Goal: Task Accomplishment & Management: Manage account settings

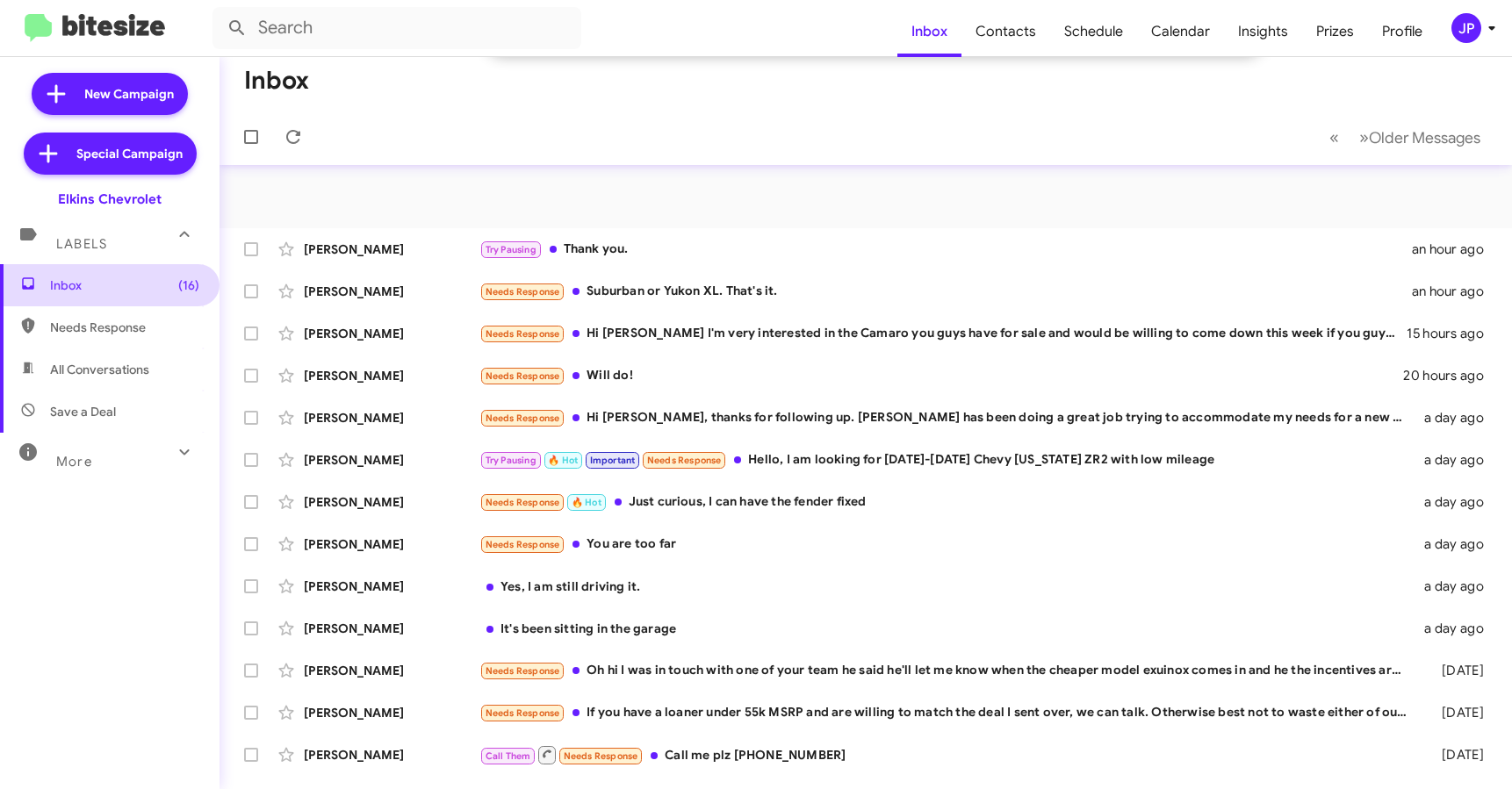
scroll to position [62, 0]
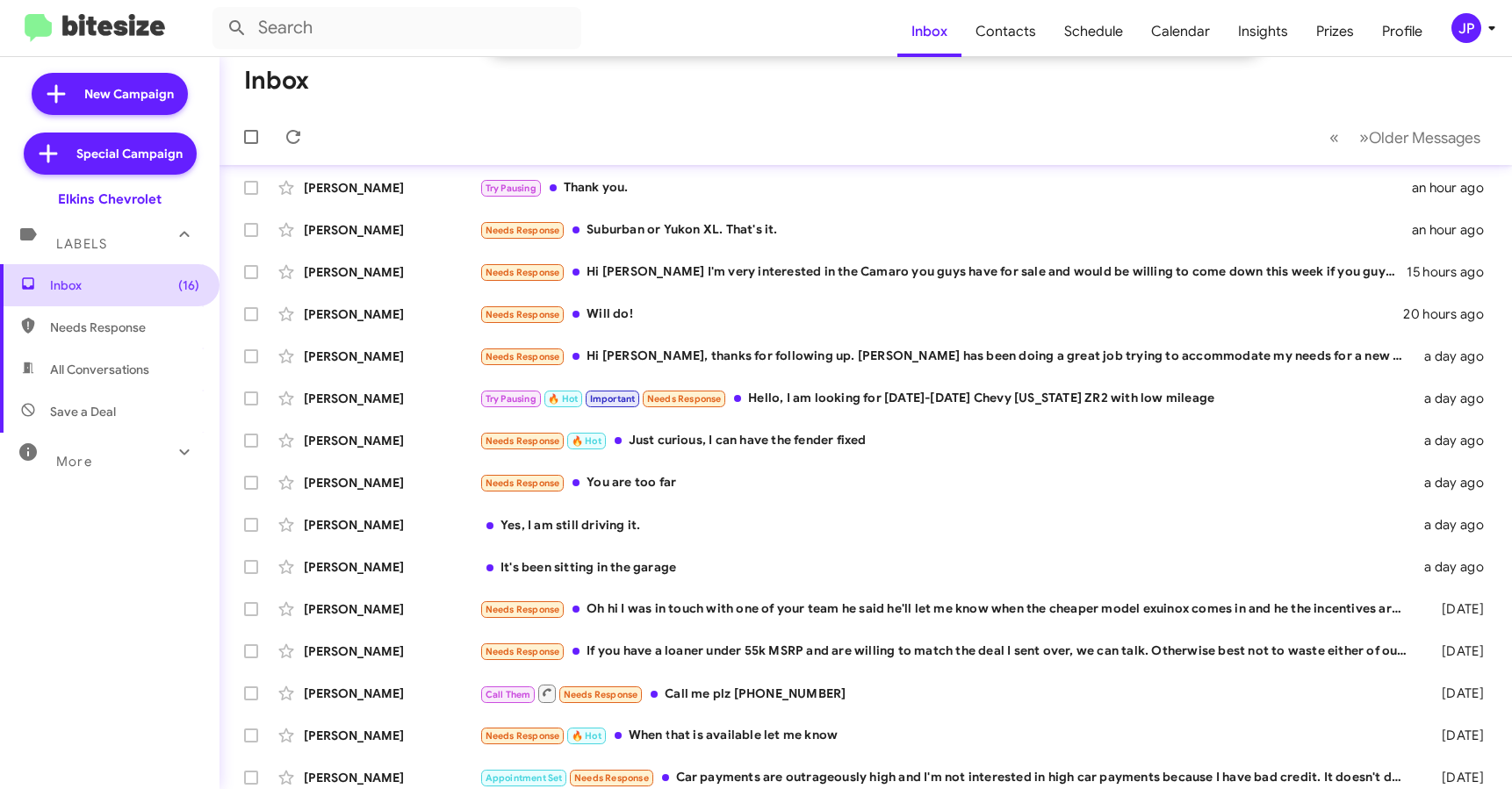
click at [83, 287] on span "Inbox (16)" at bounding box center [124, 285] width 149 height 18
click at [1465, 24] on div "JP" at bounding box center [1466, 28] width 29 height 29
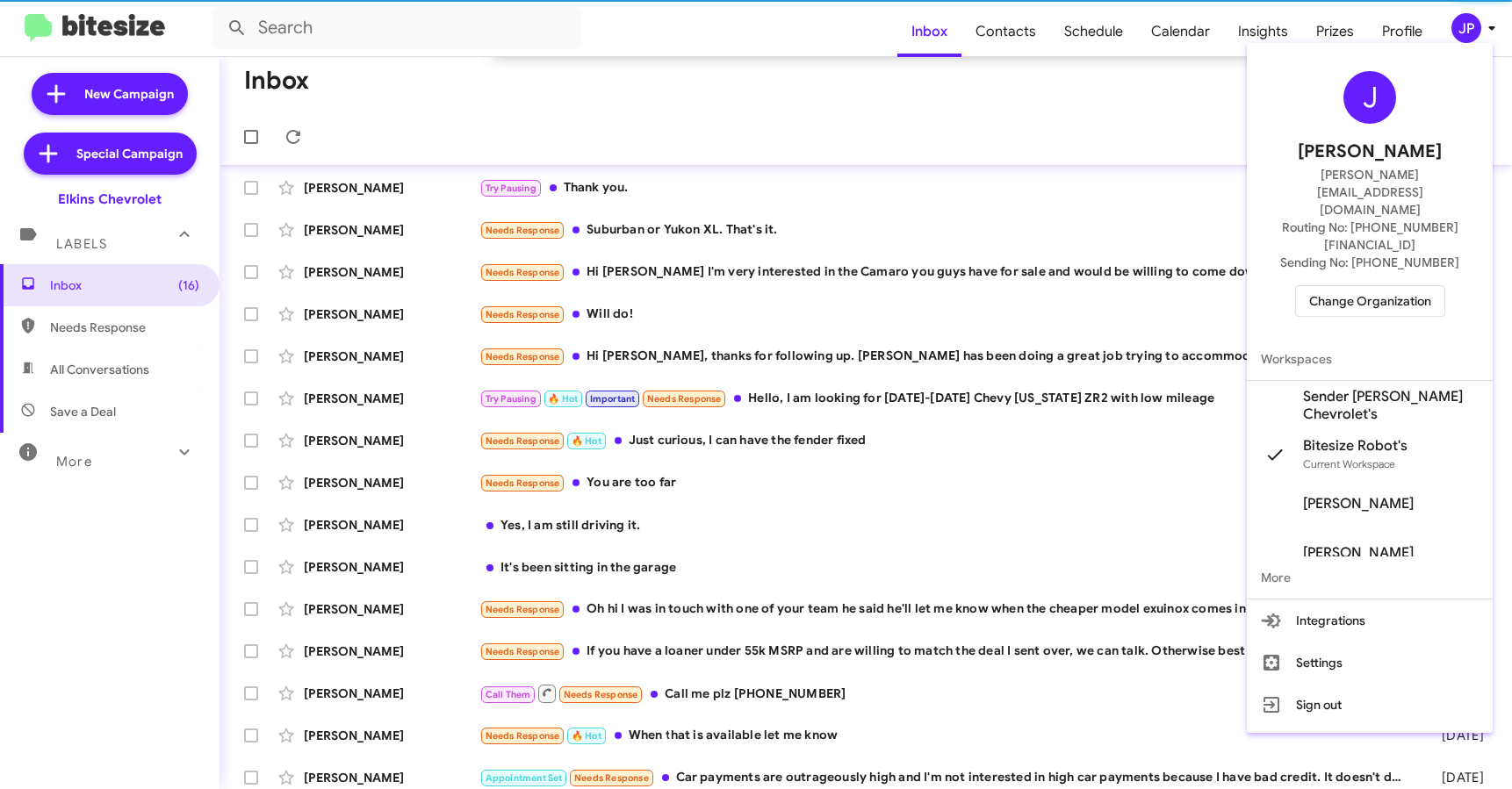
click at [1409, 265] on div "J [PERSON_NAME] [PERSON_NAME][EMAIL_ADDRESS][DOMAIN_NAME] Routing No: [PHONE_NU…" at bounding box center [1369, 194] width 246 height 288
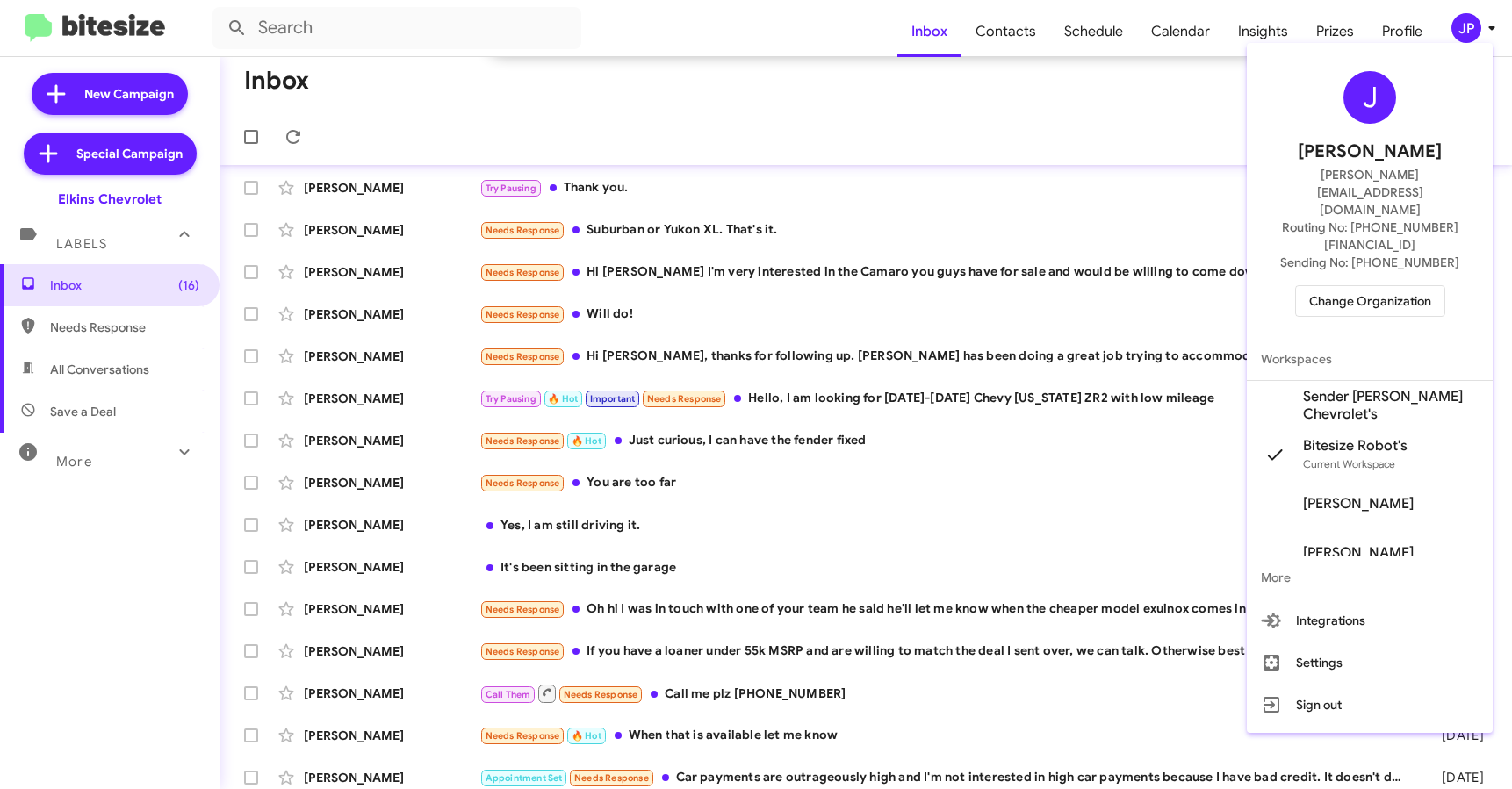
click at [1399, 286] on span "Change Organization" at bounding box center [1370, 301] width 122 height 29
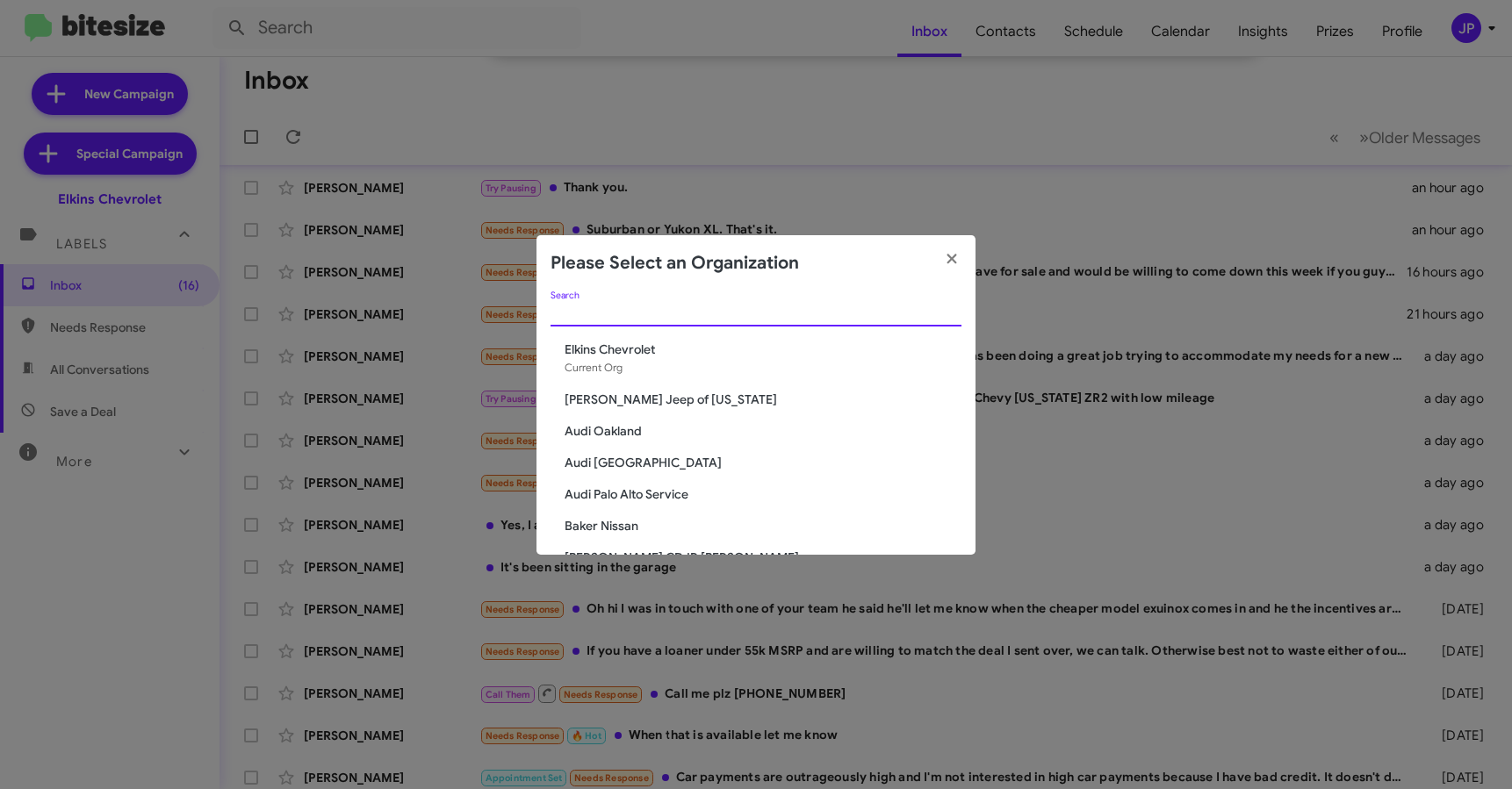
click at [757, 312] on input "Search" at bounding box center [755, 313] width 411 height 14
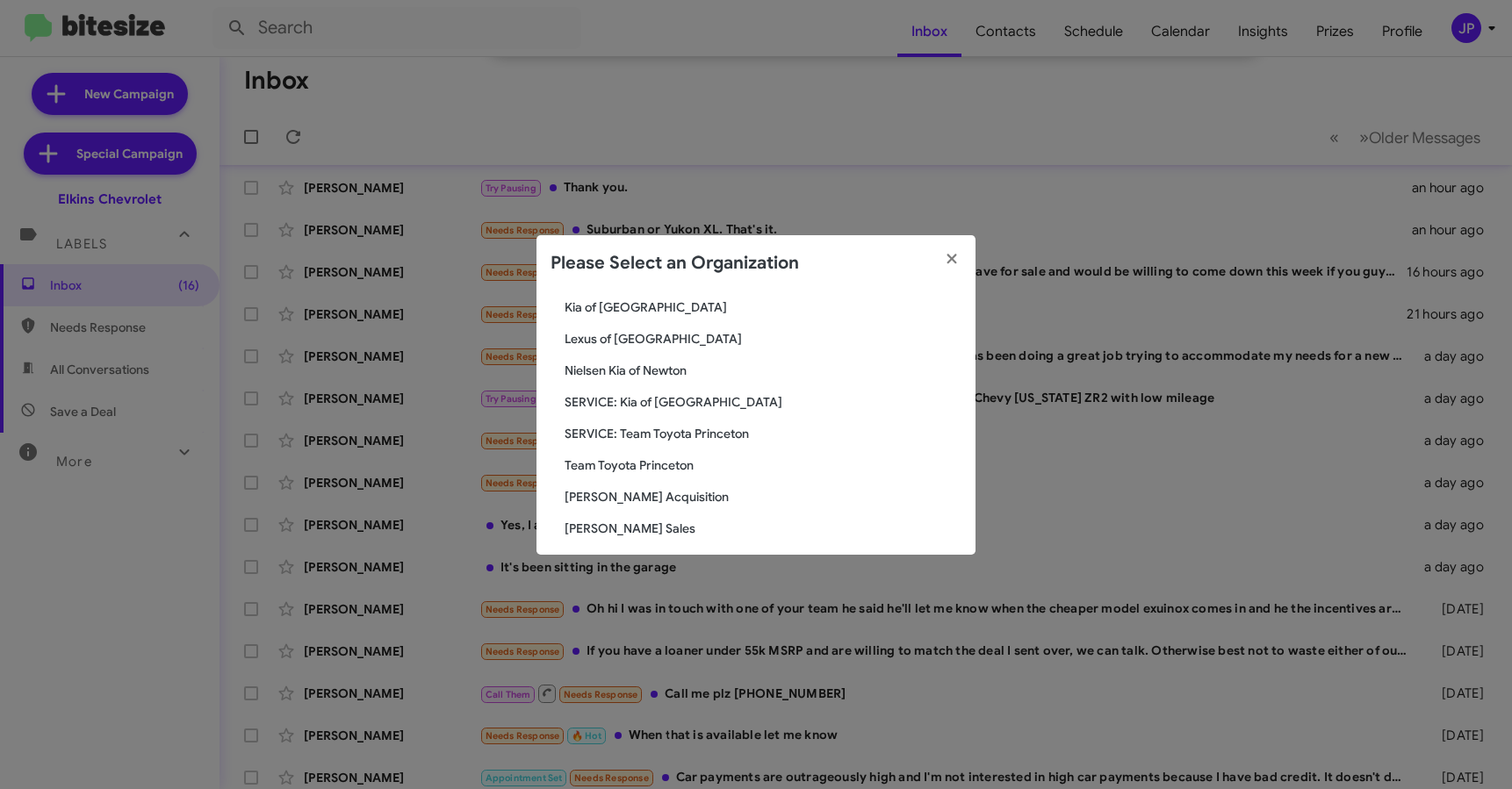
scroll to position [84, 0]
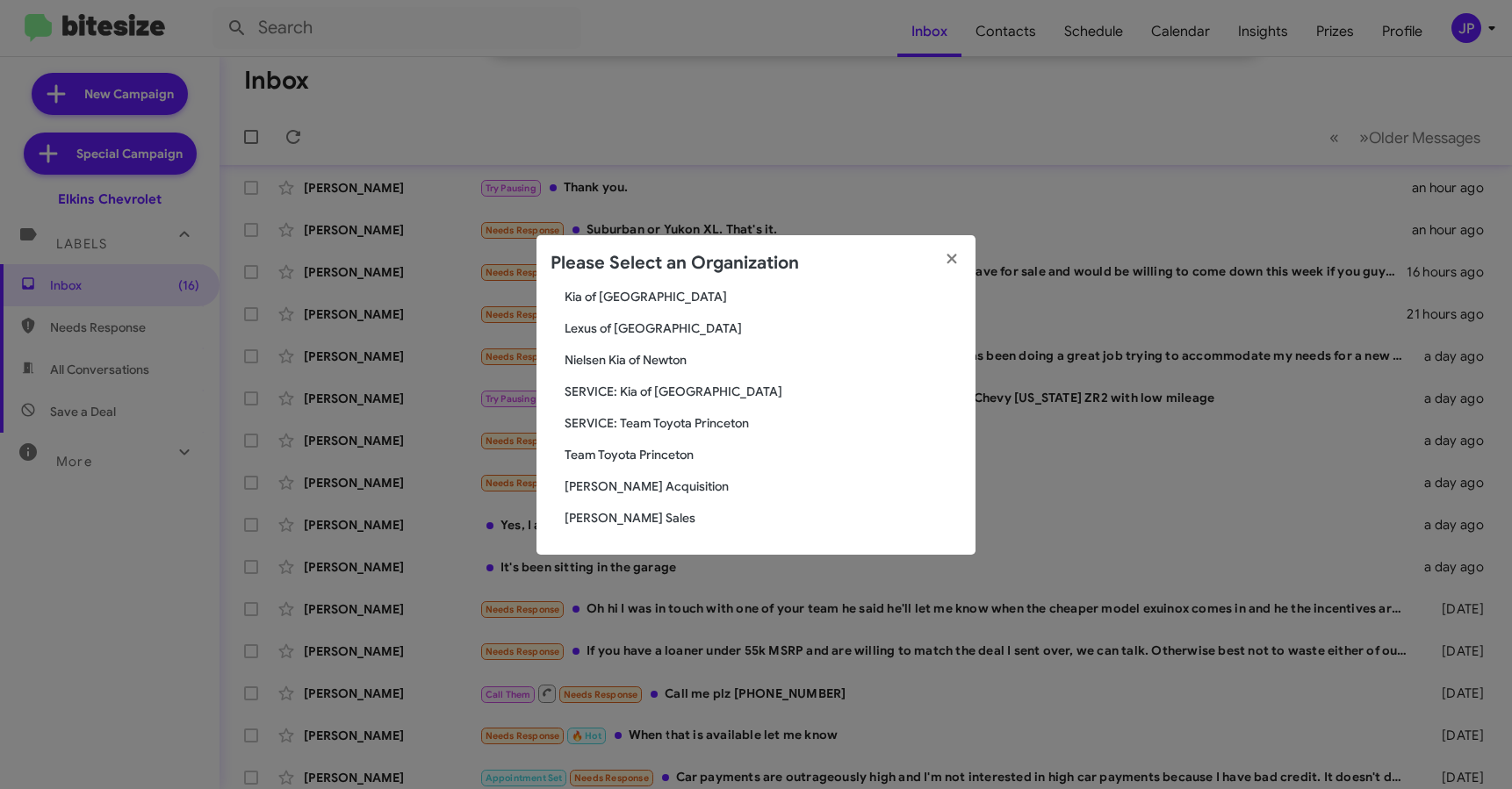
type input "Ton"
click at [630, 519] on span "[PERSON_NAME] Sales" at bounding box center [763, 518] width 396 height 18
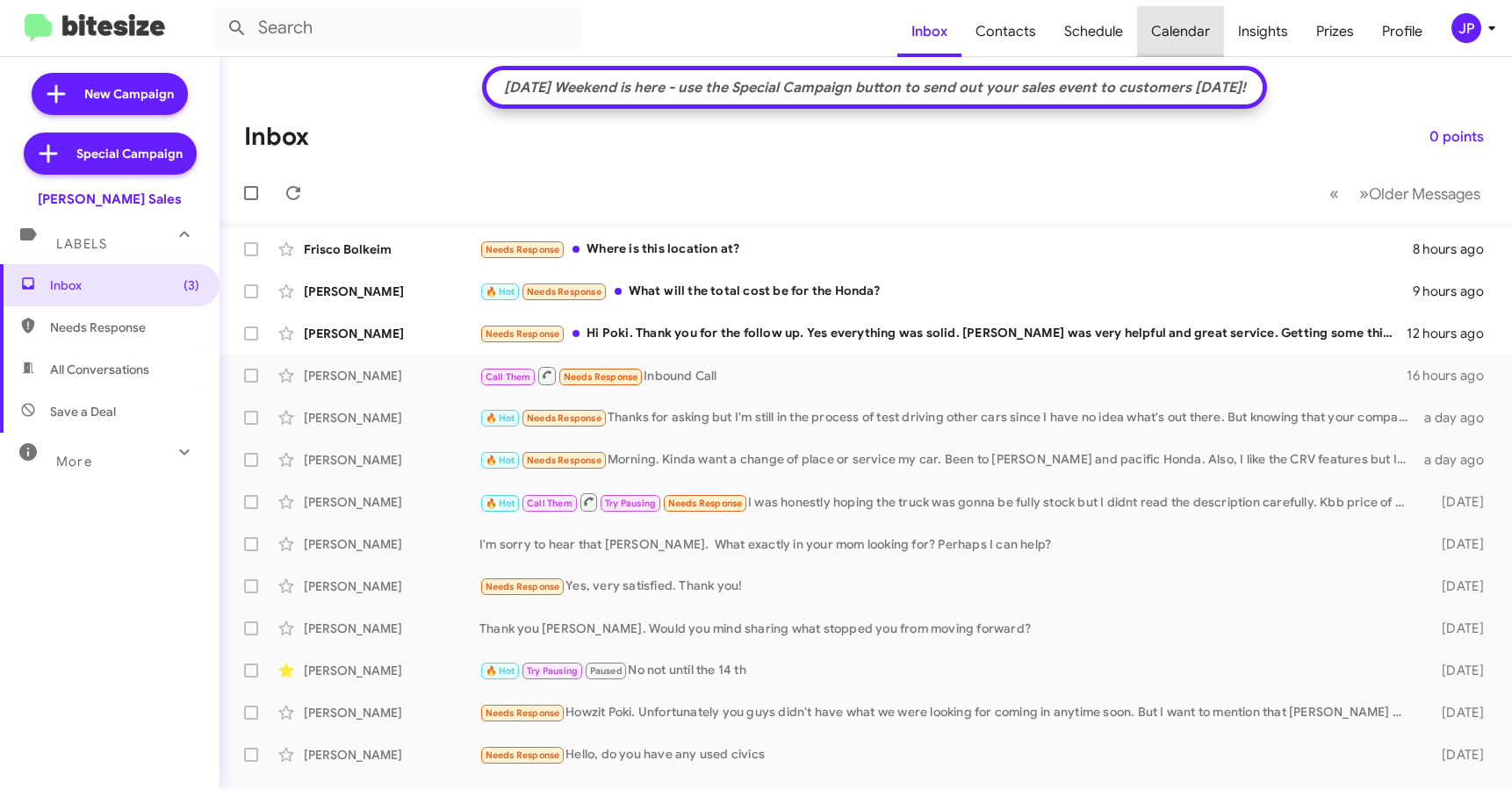
click at [1189, 36] on span "Calendar" at bounding box center [1181, 31] width 87 height 51
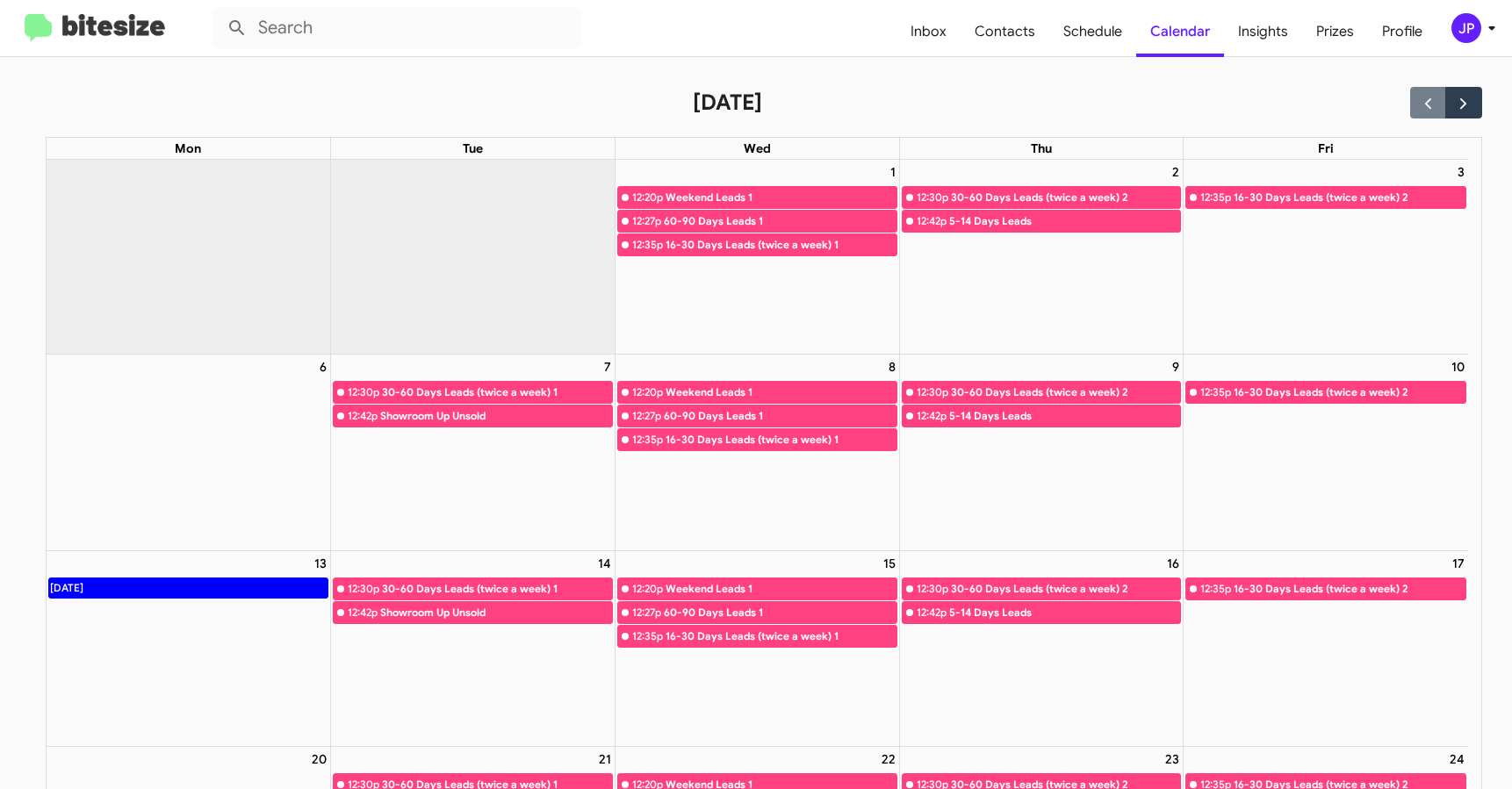
click at [1473, 28] on div "JP" at bounding box center [1466, 28] width 29 height 29
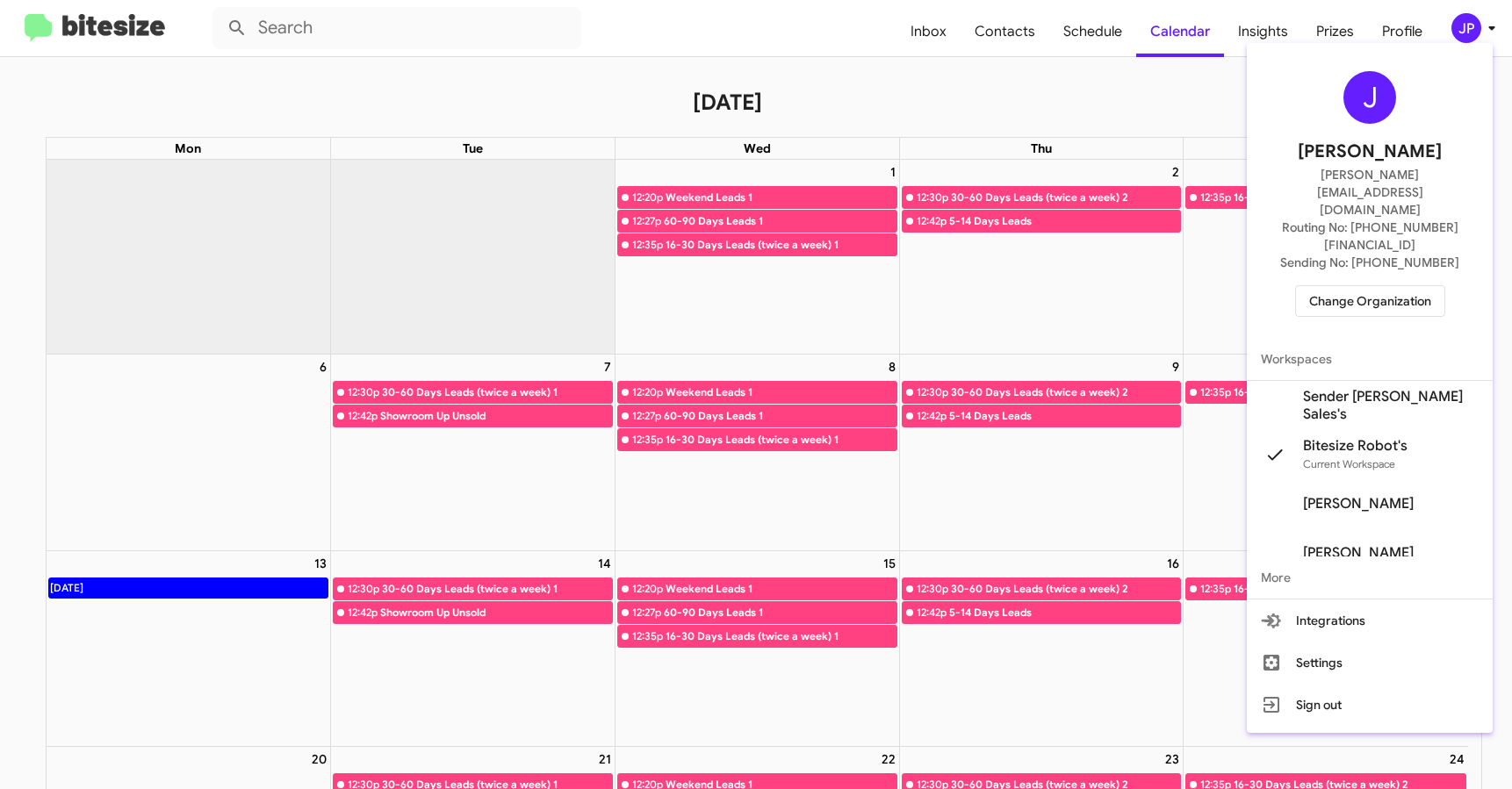
click at [1323, 286] on span "Change Organization" at bounding box center [1370, 301] width 122 height 29
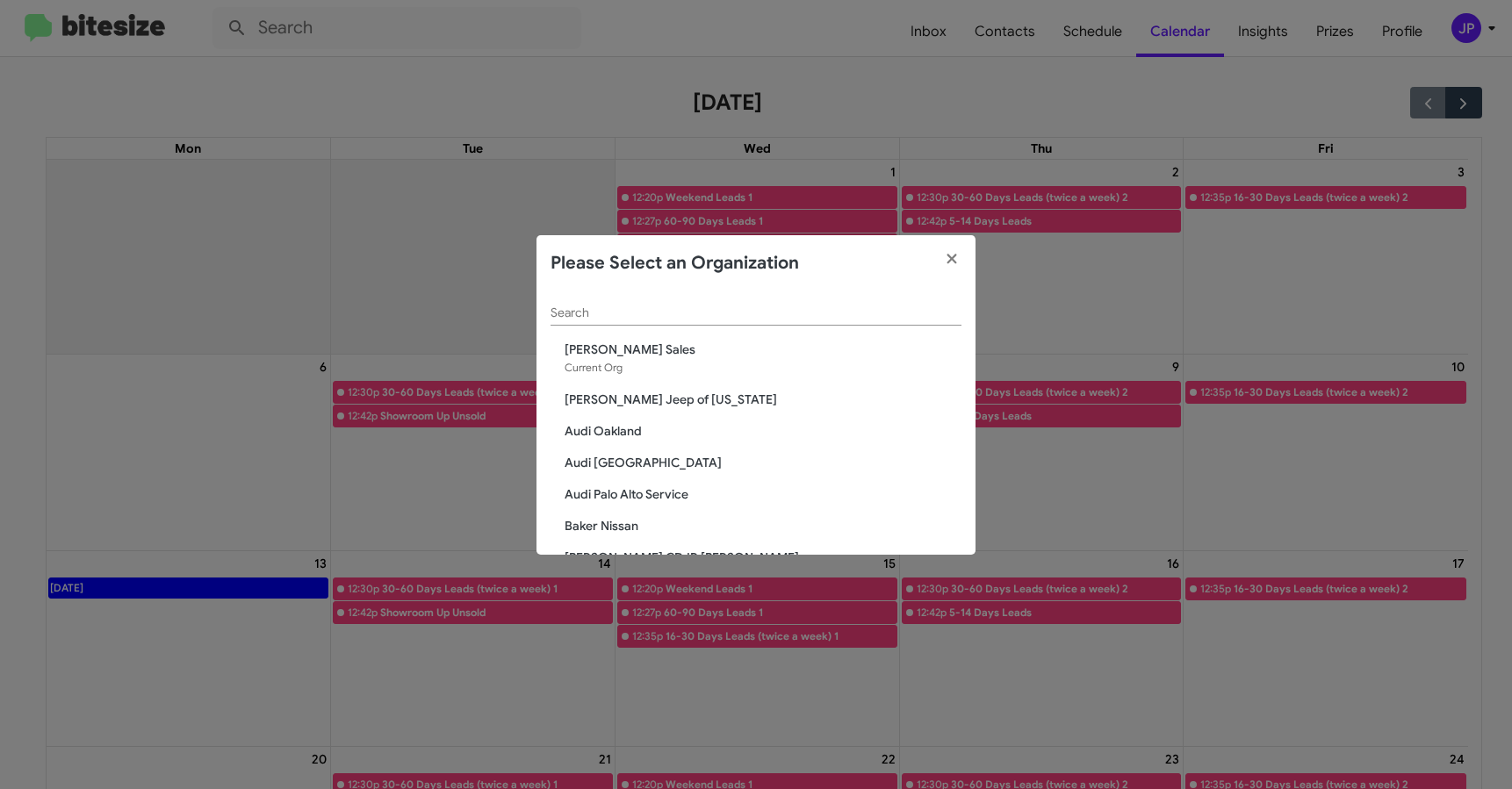
click at [582, 311] on input "Search" at bounding box center [755, 313] width 411 height 14
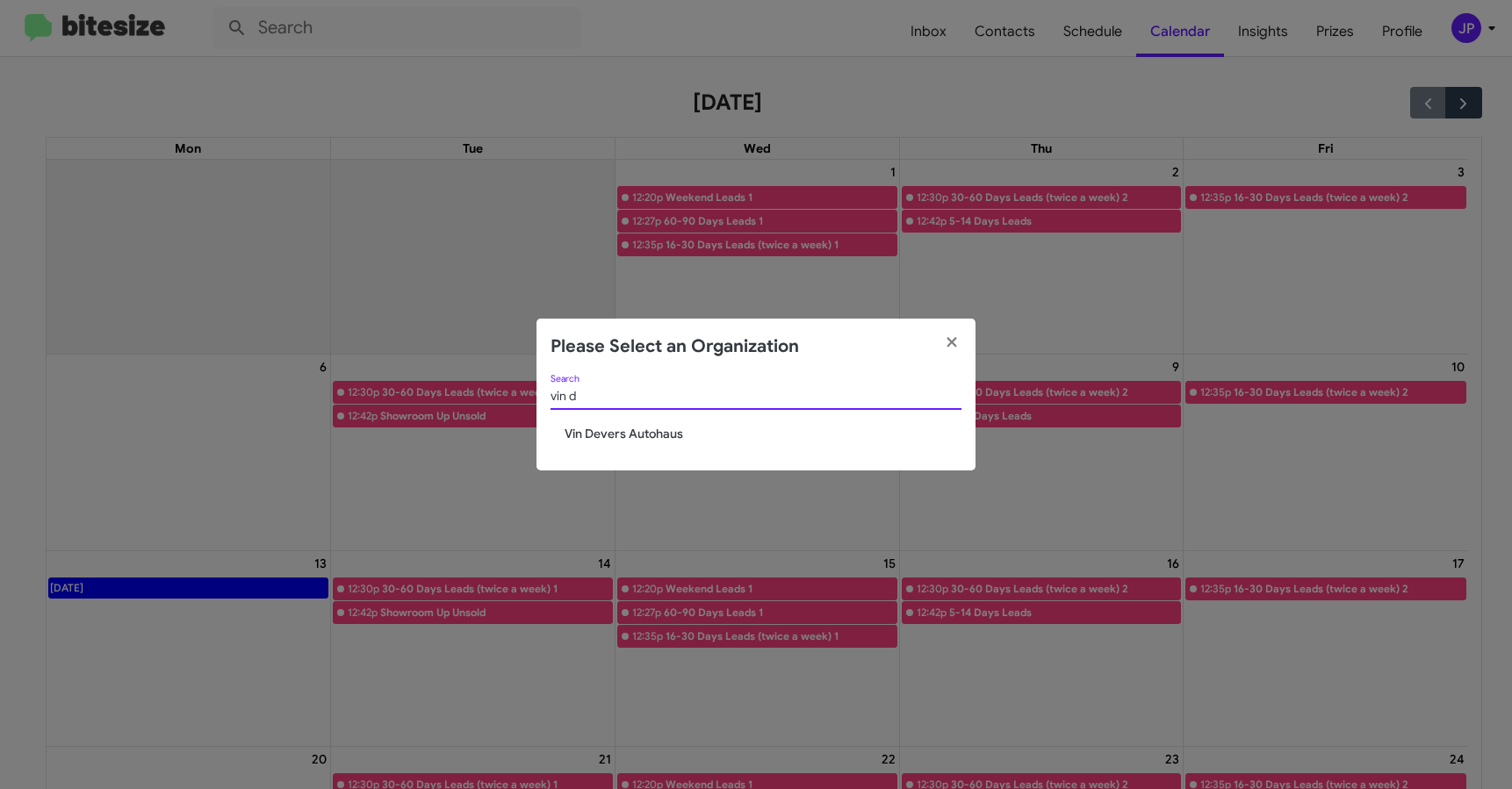
type input "vin d"
click at [599, 432] on span "Vin Devers Autohaus" at bounding box center [763, 433] width 396 height 18
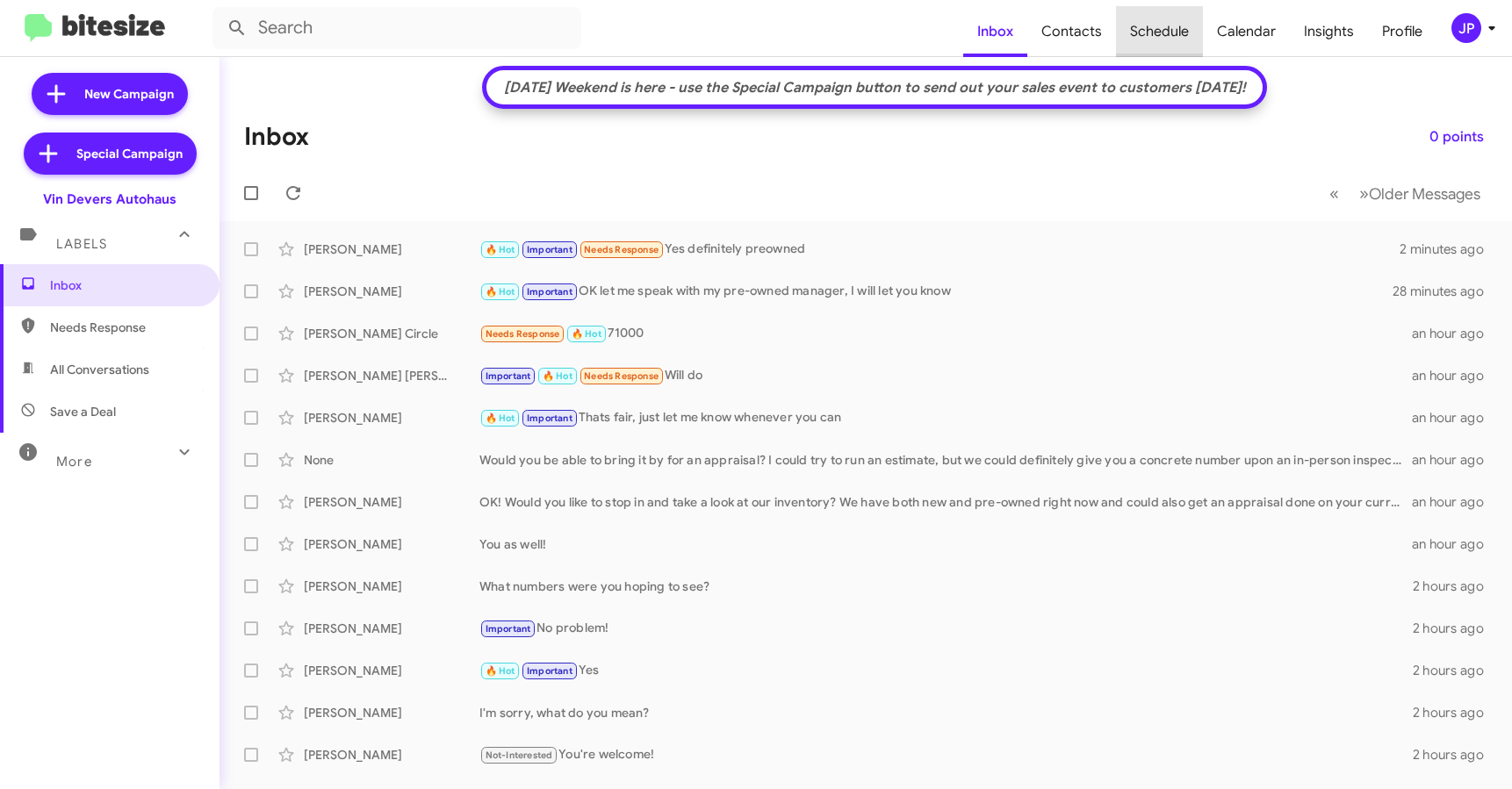
click at [1168, 30] on span "Schedule" at bounding box center [1159, 31] width 87 height 51
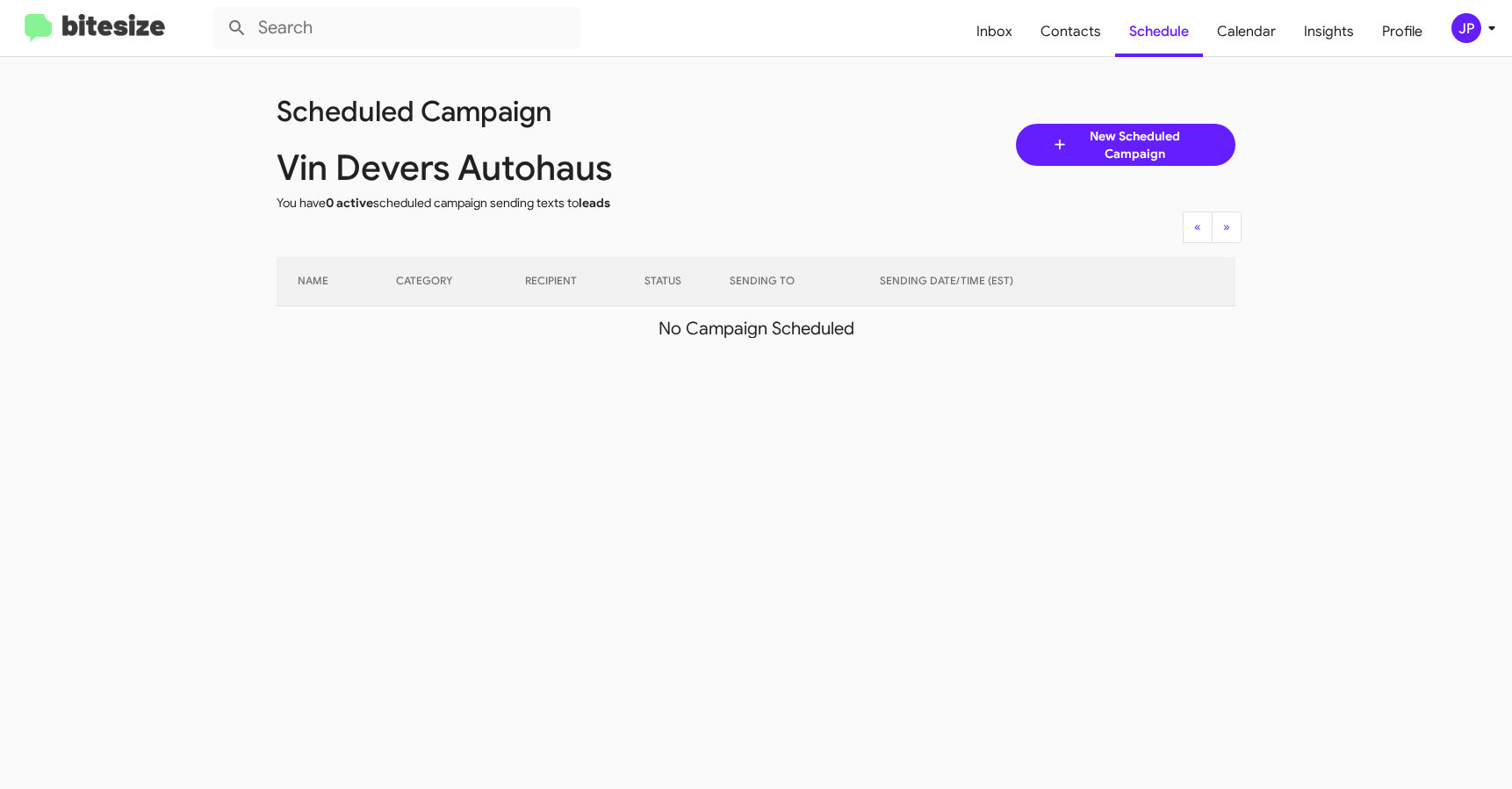
click at [1479, 31] on div "JP" at bounding box center [1466, 28] width 29 height 29
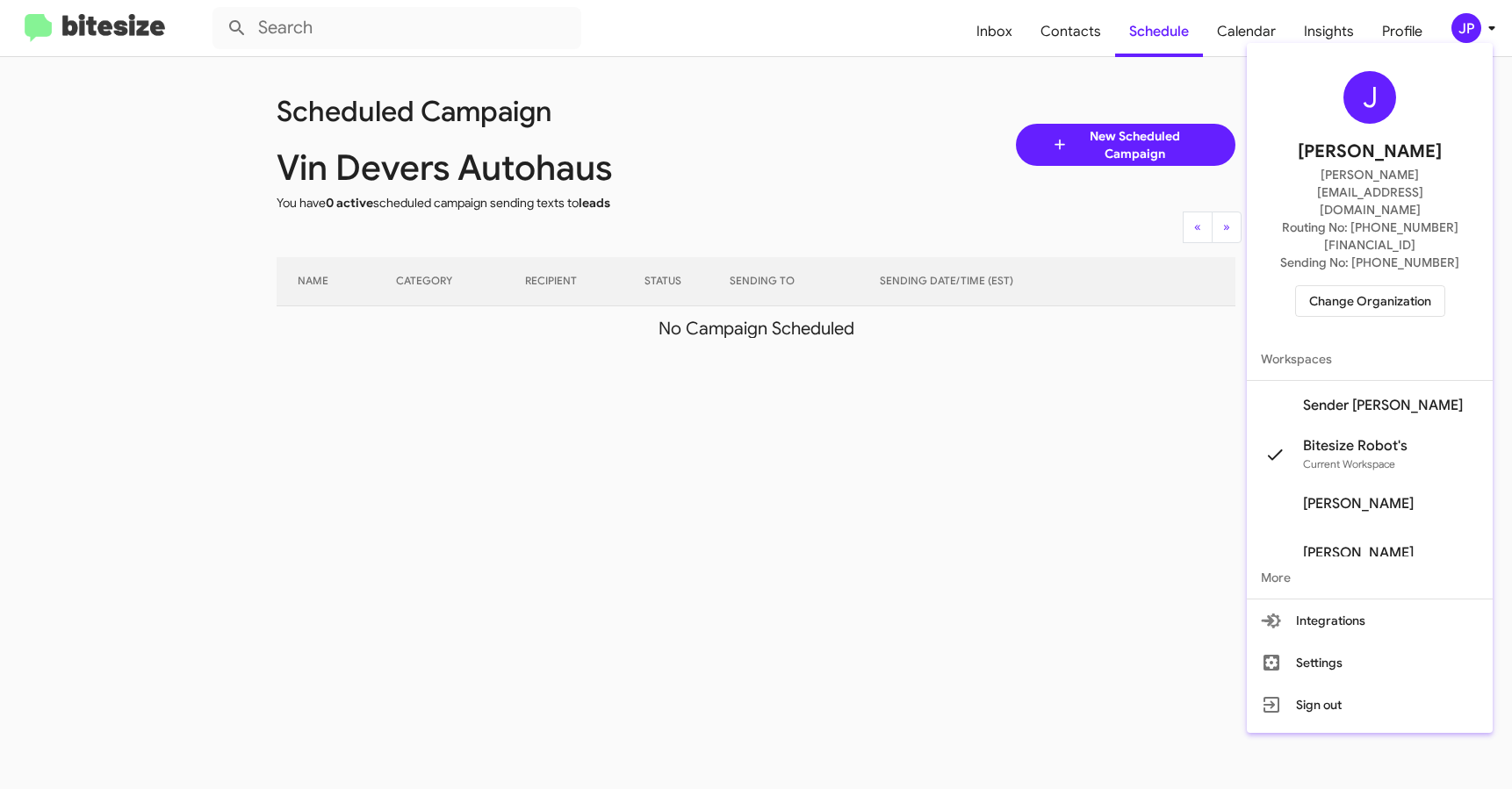
click at [1413, 396] on span "Sender Vin Devers's" at bounding box center [1382, 405] width 159 height 18
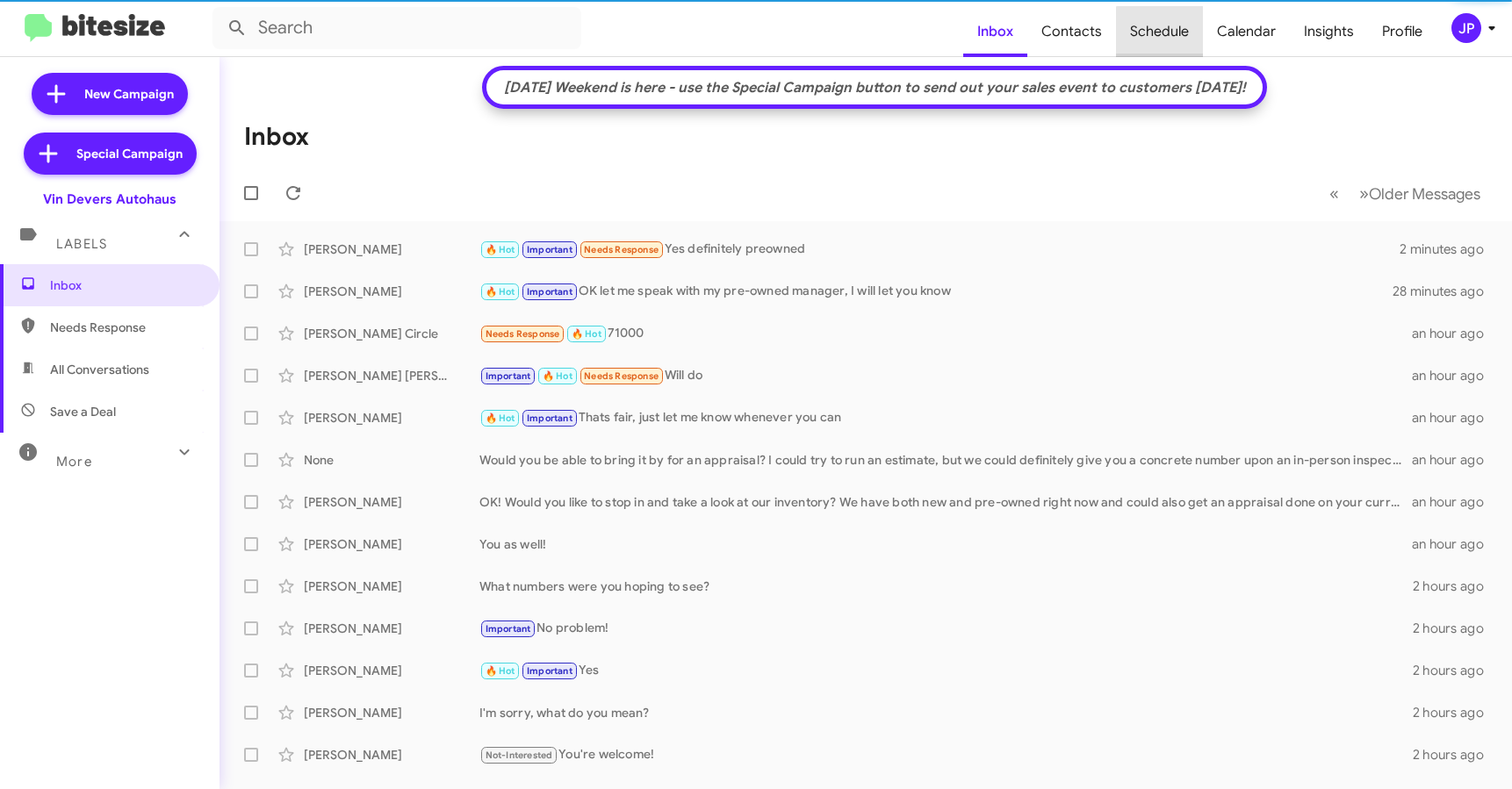
click at [1190, 31] on span "Schedule" at bounding box center [1159, 31] width 87 height 51
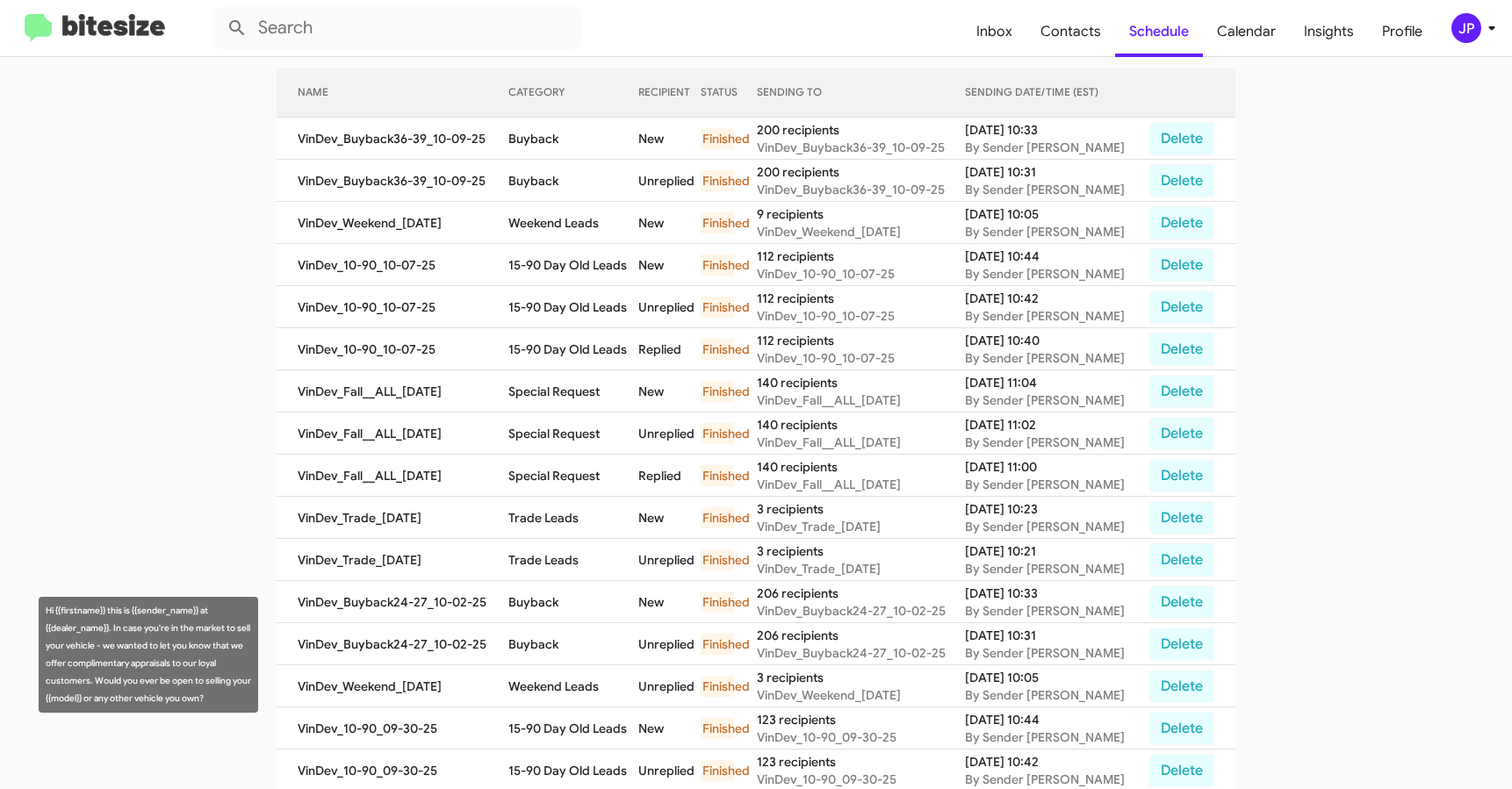
scroll to position [199, 0]
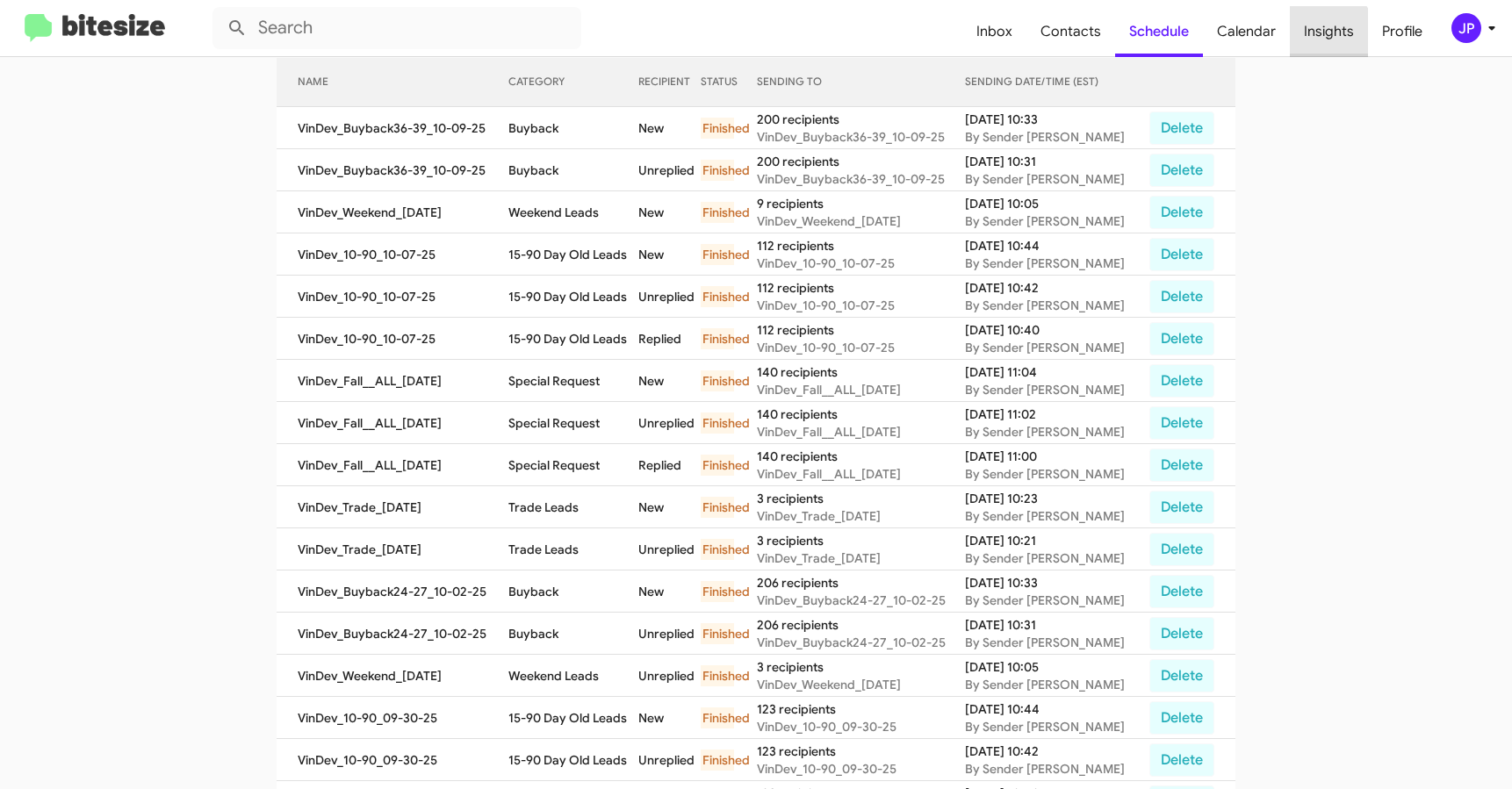
click at [1318, 36] on span "Insights" at bounding box center [1329, 31] width 78 height 51
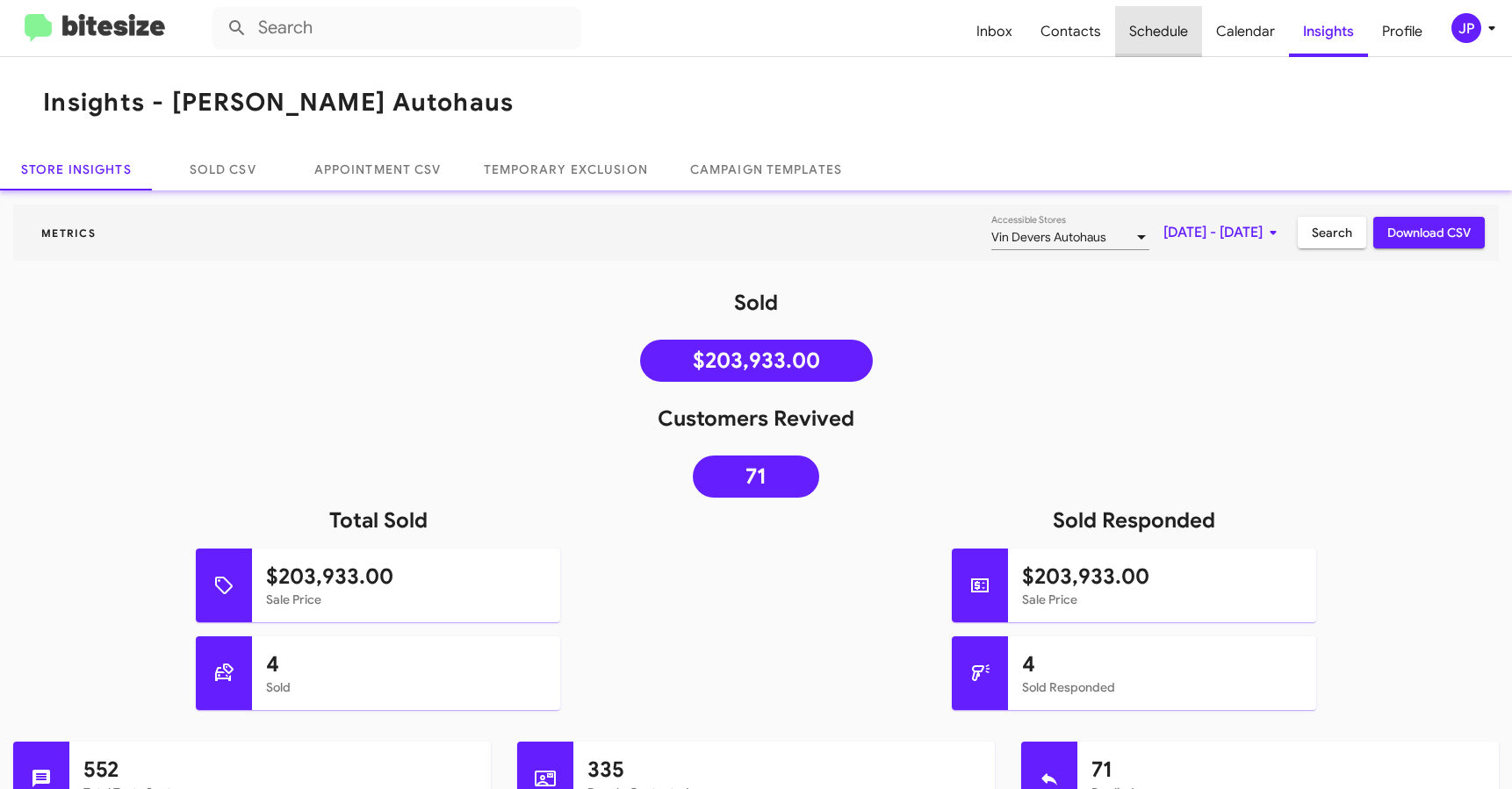
click at [1165, 35] on span "Schedule" at bounding box center [1158, 31] width 87 height 51
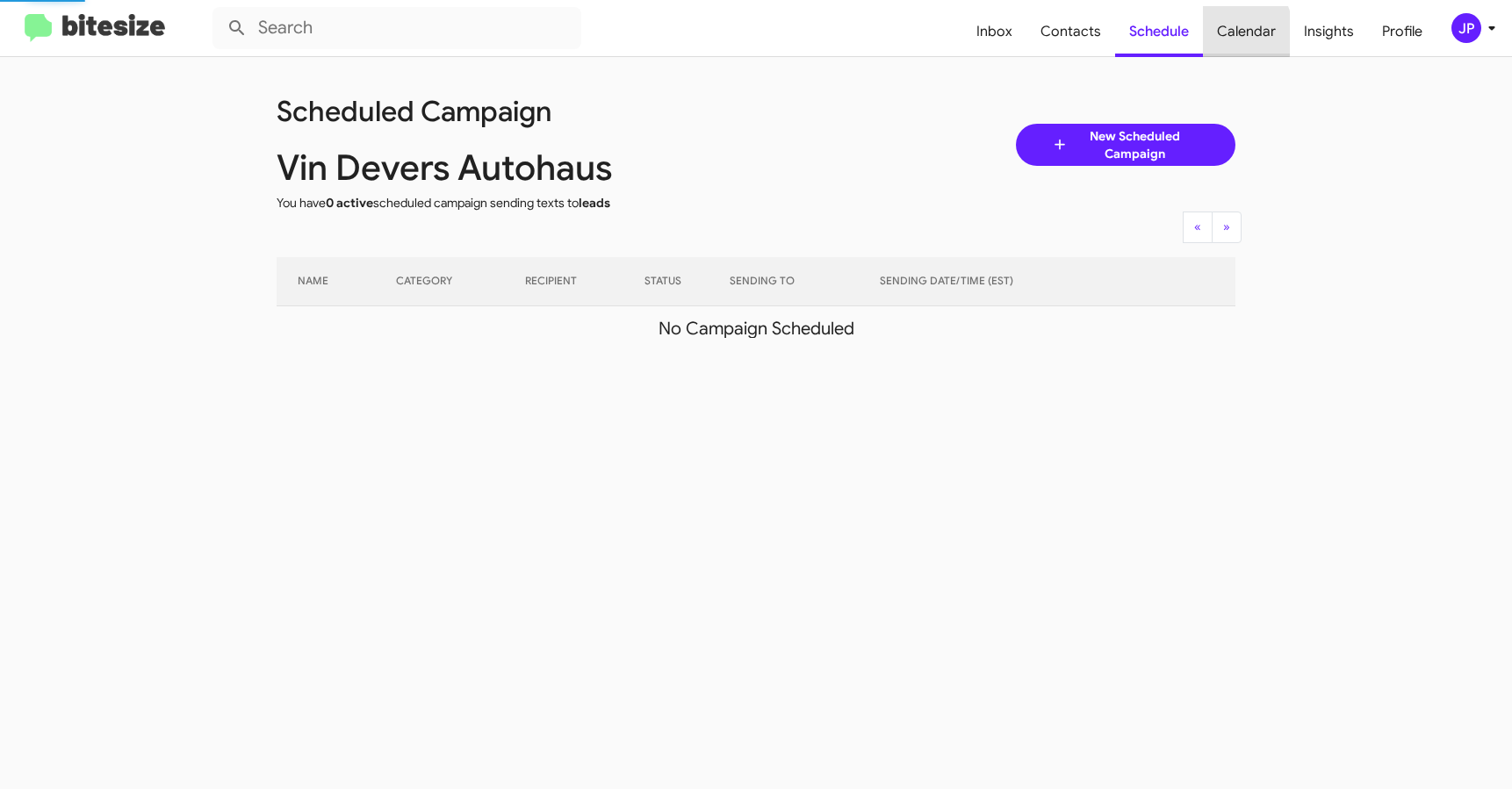
click at [1223, 33] on span "Calendar" at bounding box center [1246, 31] width 87 height 51
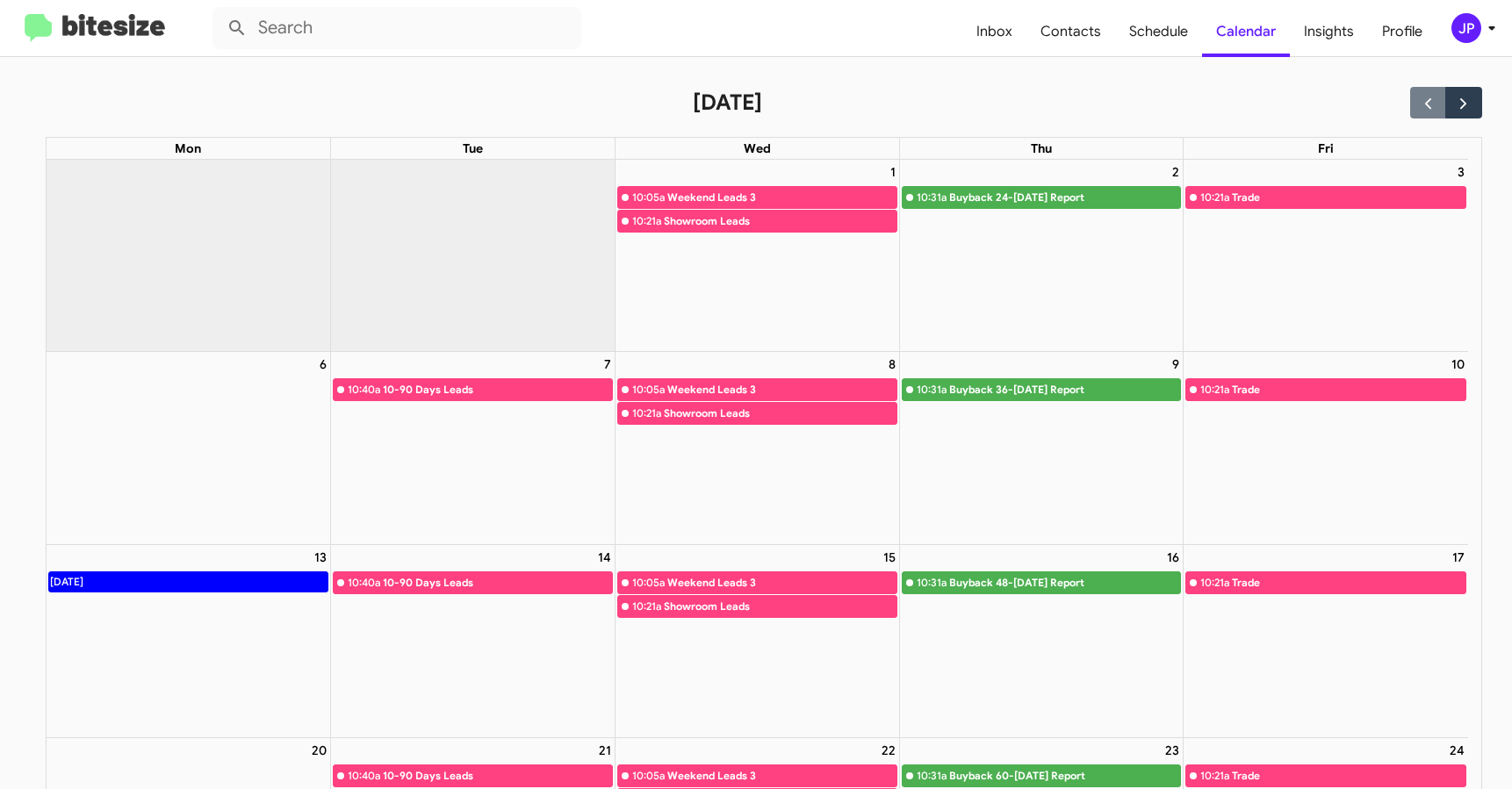
click at [77, 35] on img at bounding box center [95, 28] width 140 height 29
